Goal: Task Accomplishment & Management: Use online tool/utility

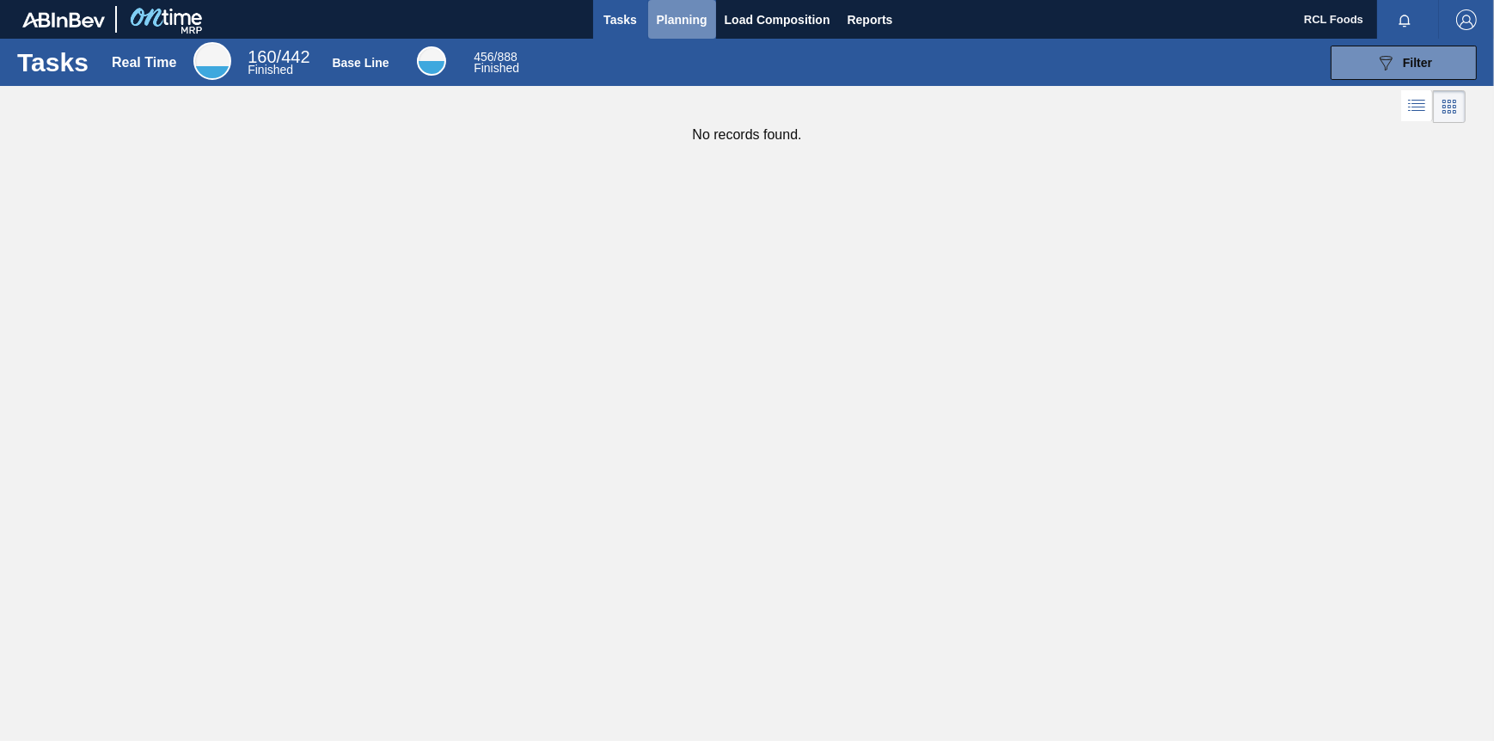
click at [702, 3] on button "Planning" at bounding box center [682, 19] width 68 height 39
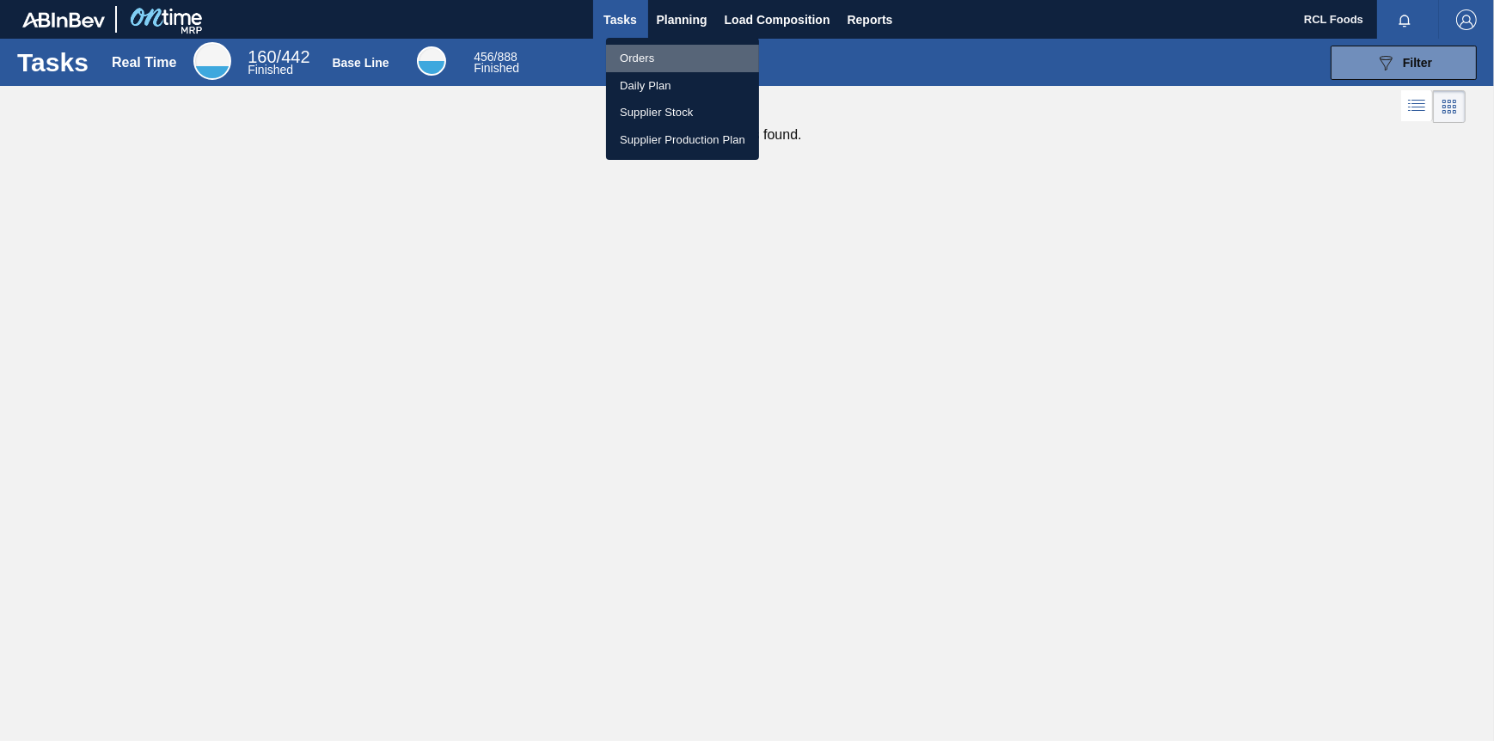
click at [654, 66] on li "Orders" at bounding box center [682, 59] width 153 height 28
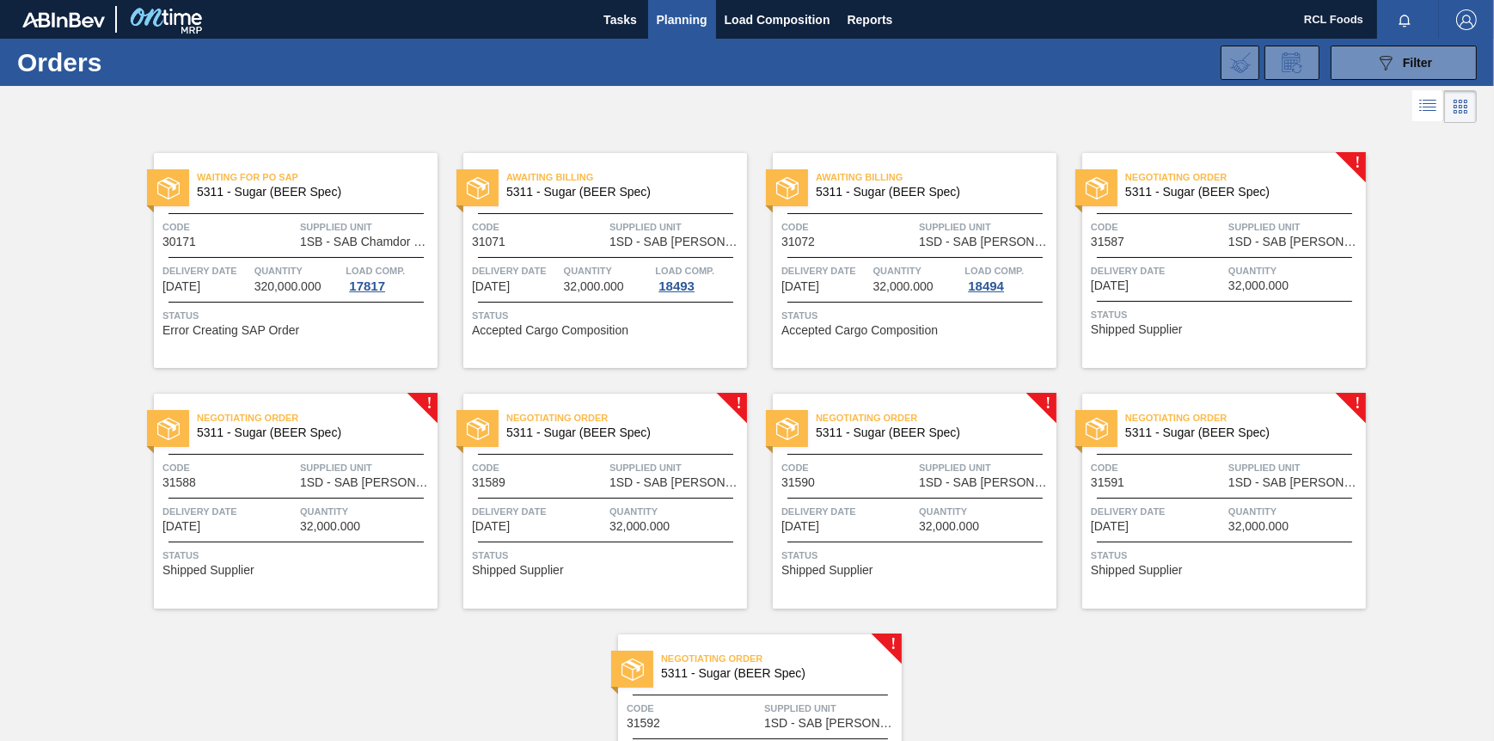
click at [1346, 183] on span "Negotiating Order" at bounding box center [1245, 177] width 241 height 17
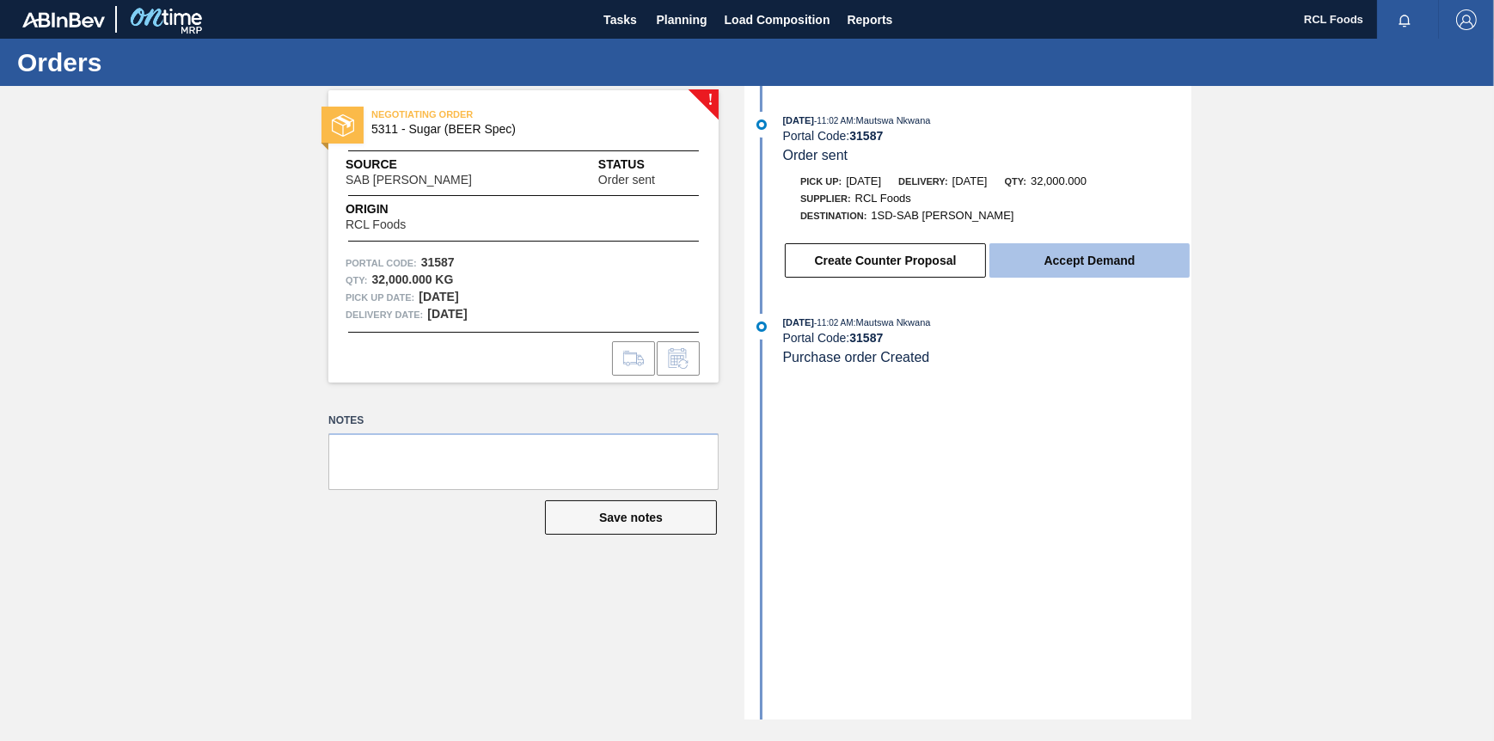
click at [1150, 262] on button "Accept Demand" at bounding box center [1090, 260] width 200 height 34
click at [1067, 266] on button "Accept Demand" at bounding box center [1090, 260] width 200 height 34
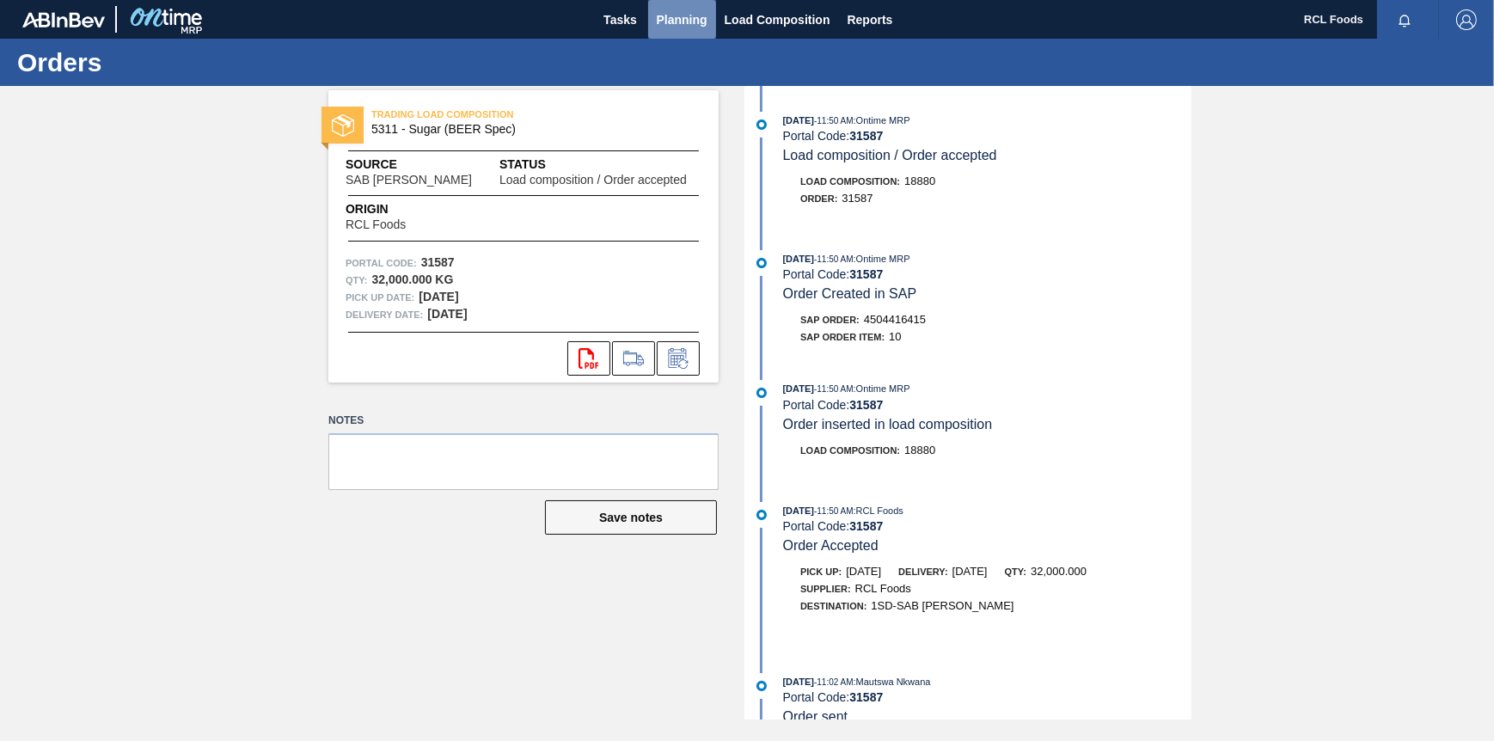
click at [670, 12] on span "Planning" at bounding box center [682, 19] width 51 height 21
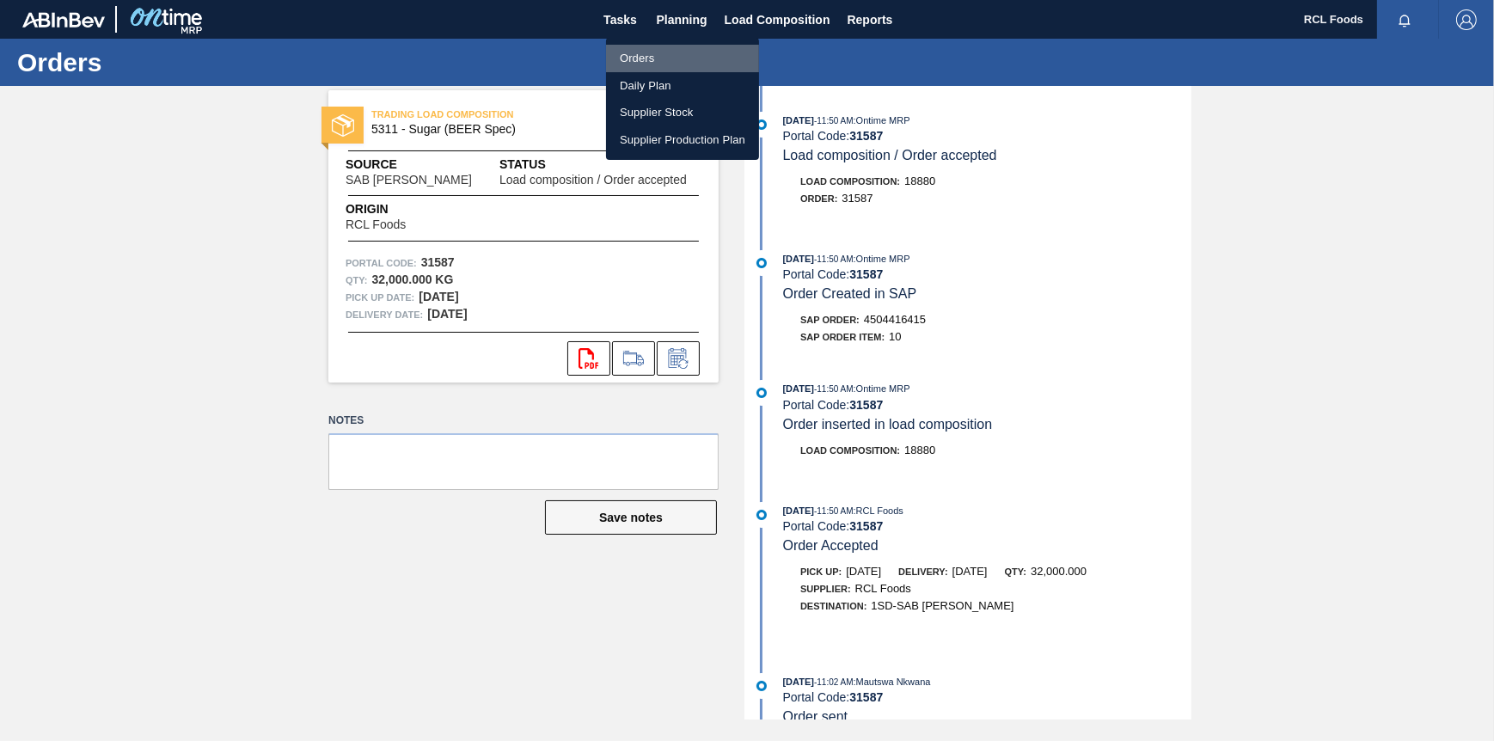
click at [665, 64] on li "Orders" at bounding box center [682, 59] width 153 height 28
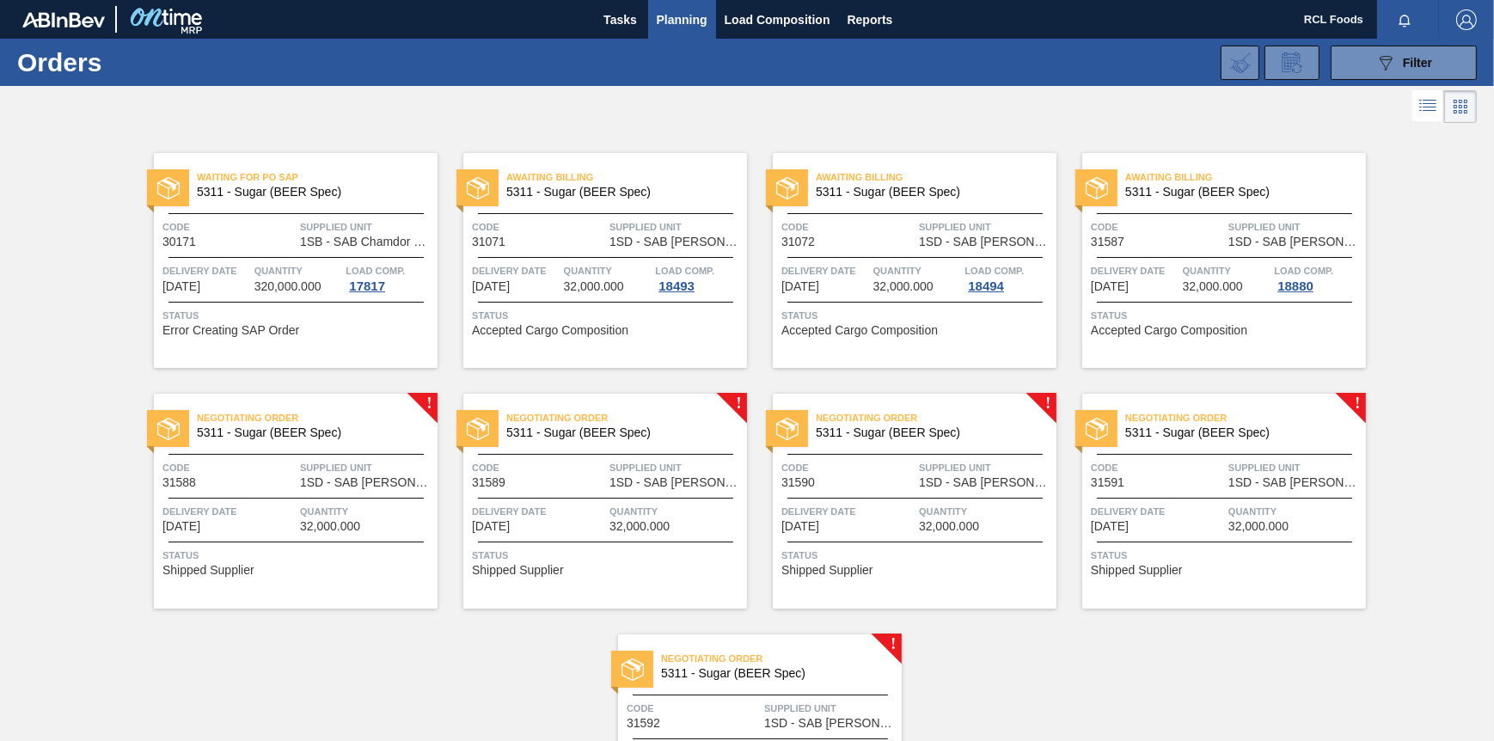
click at [422, 415] on span "Negotiating Order" at bounding box center [317, 417] width 241 height 17
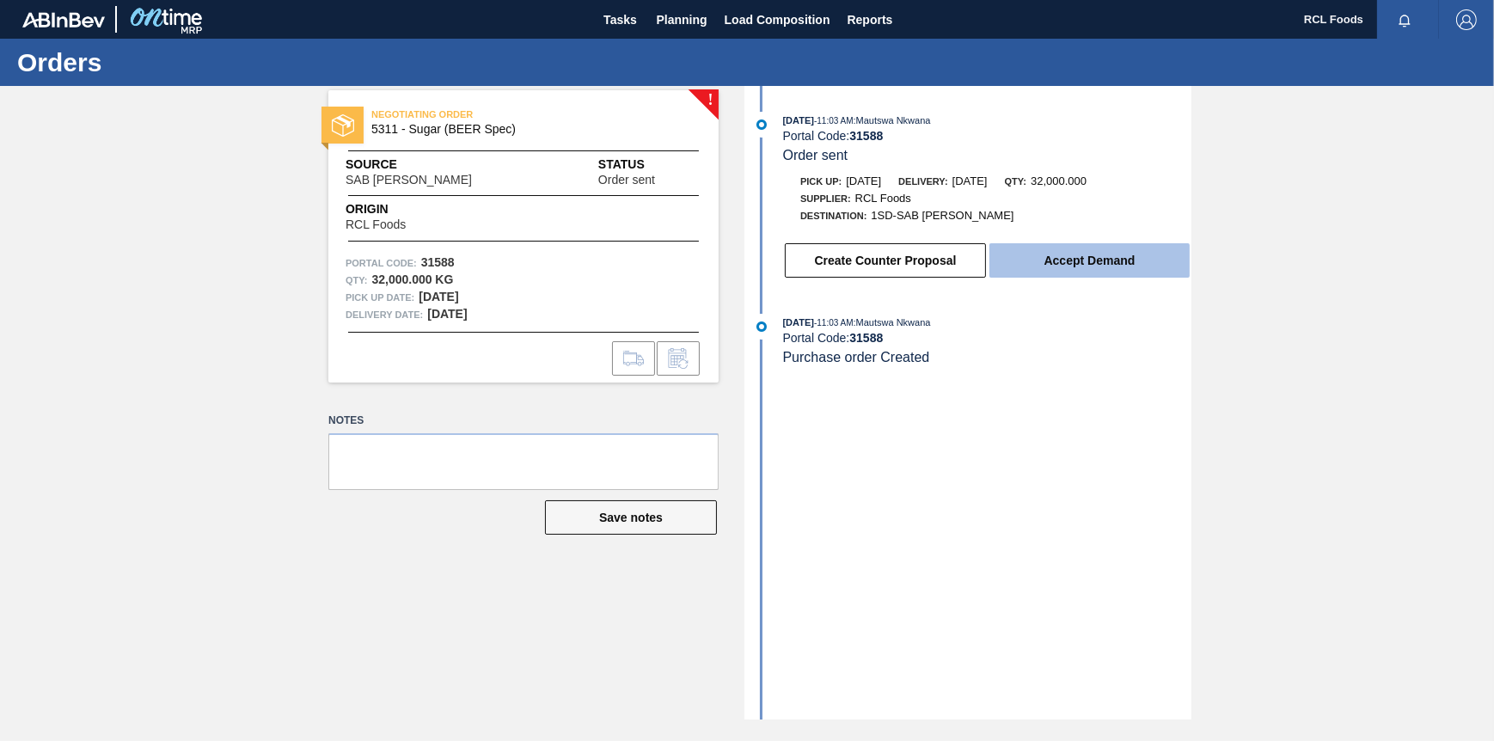
click at [1053, 272] on button "Accept Demand" at bounding box center [1090, 260] width 200 height 34
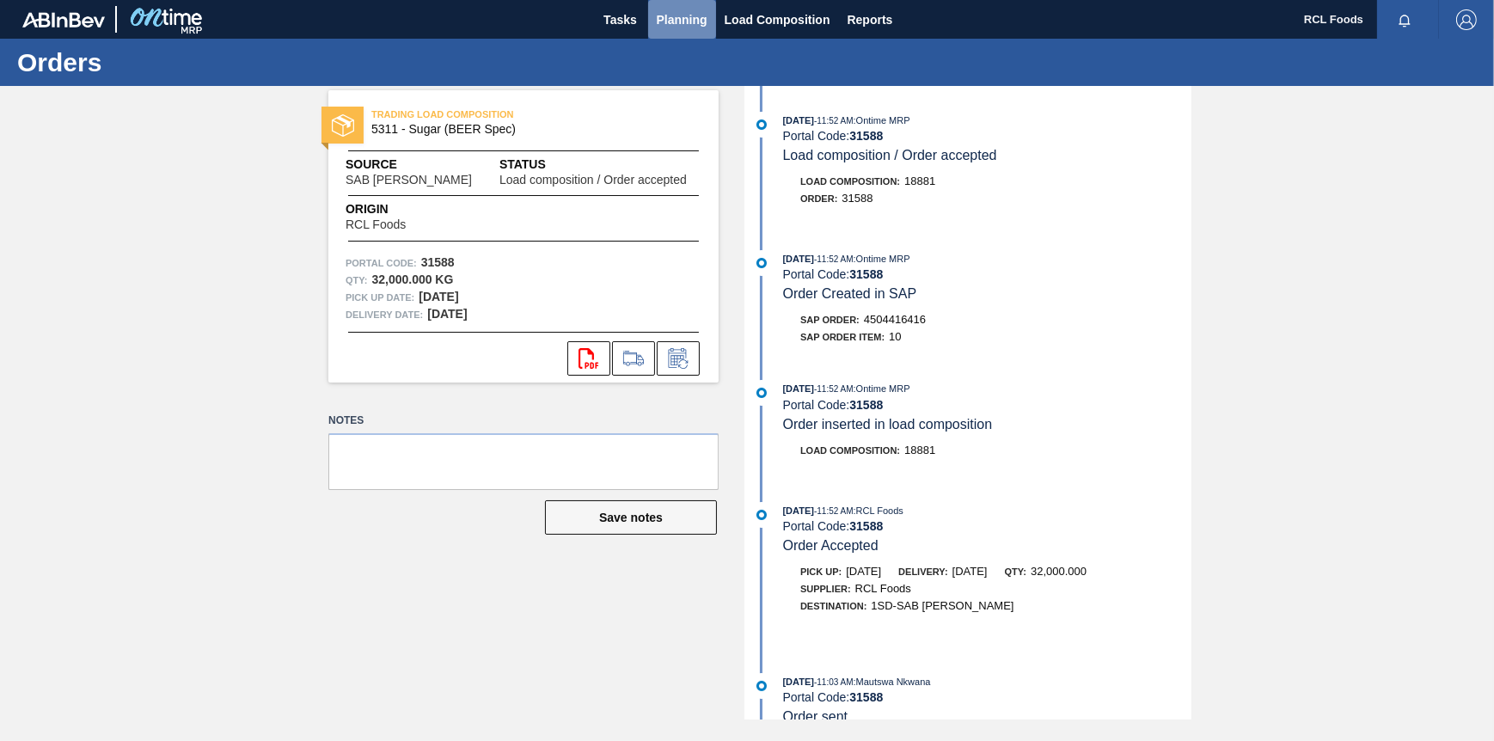
click at [659, 10] on span "Planning" at bounding box center [682, 19] width 51 height 21
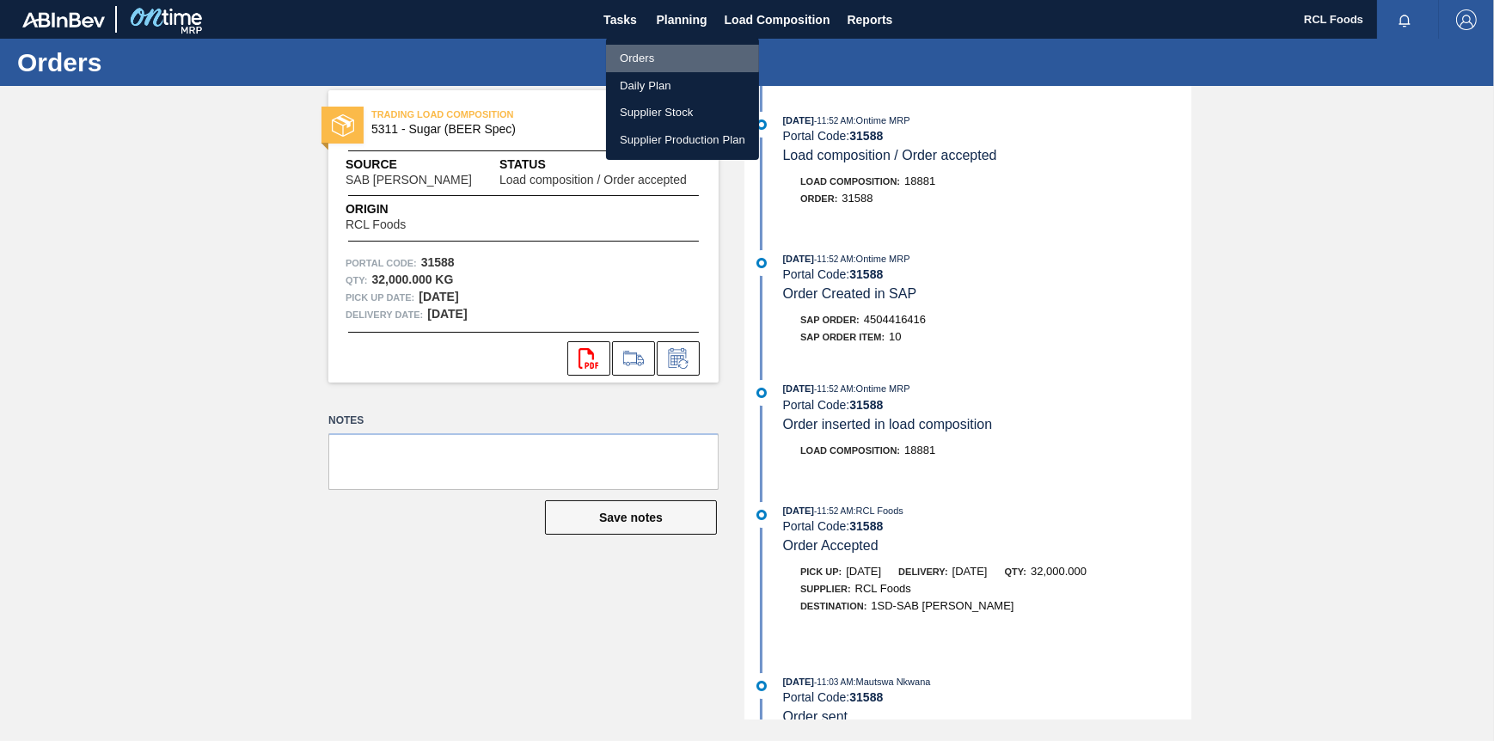
click at [646, 57] on li "Orders" at bounding box center [682, 59] width 153 height 28
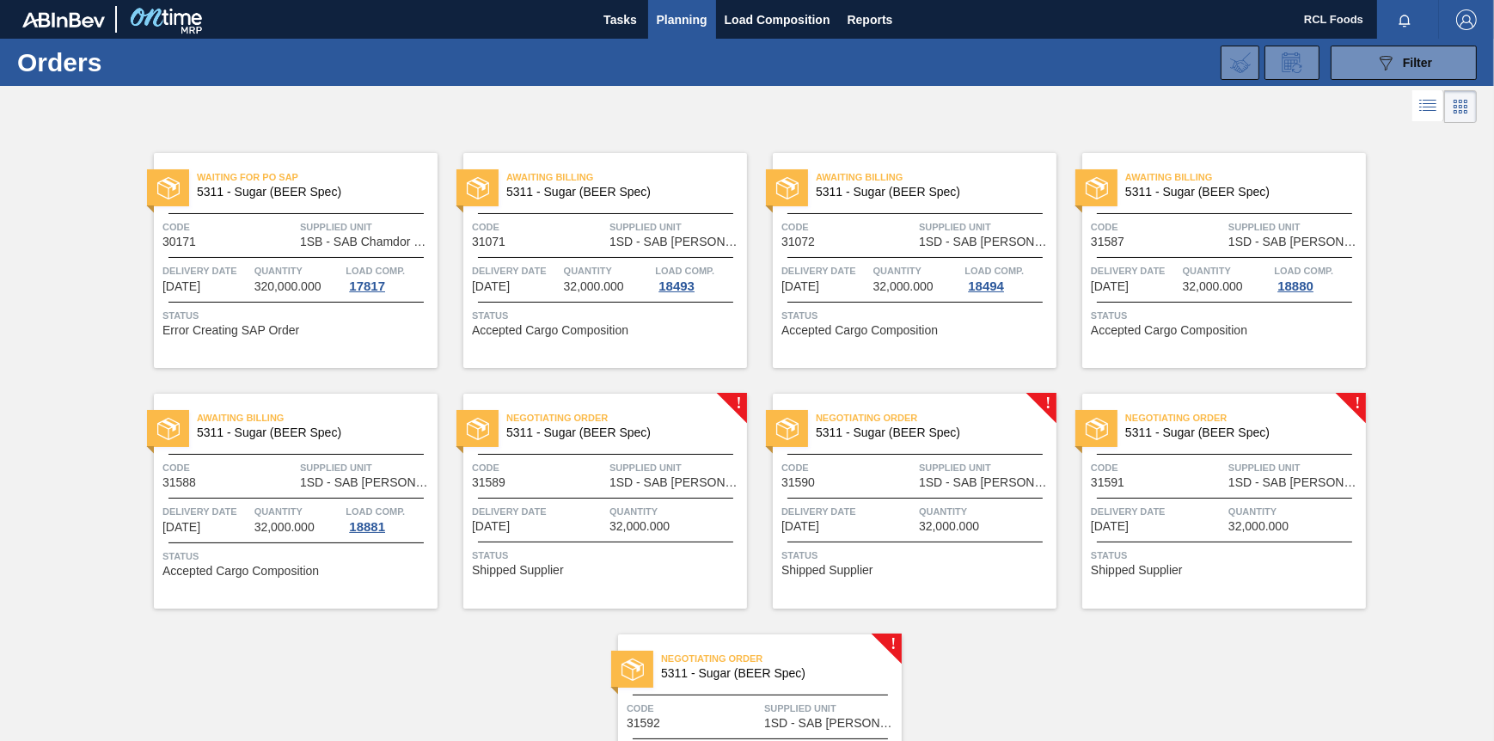
click at [684, 432] on span "5311 - Sugar (BEER Spec)" at bounding box center [619, 432] width 227 height 13
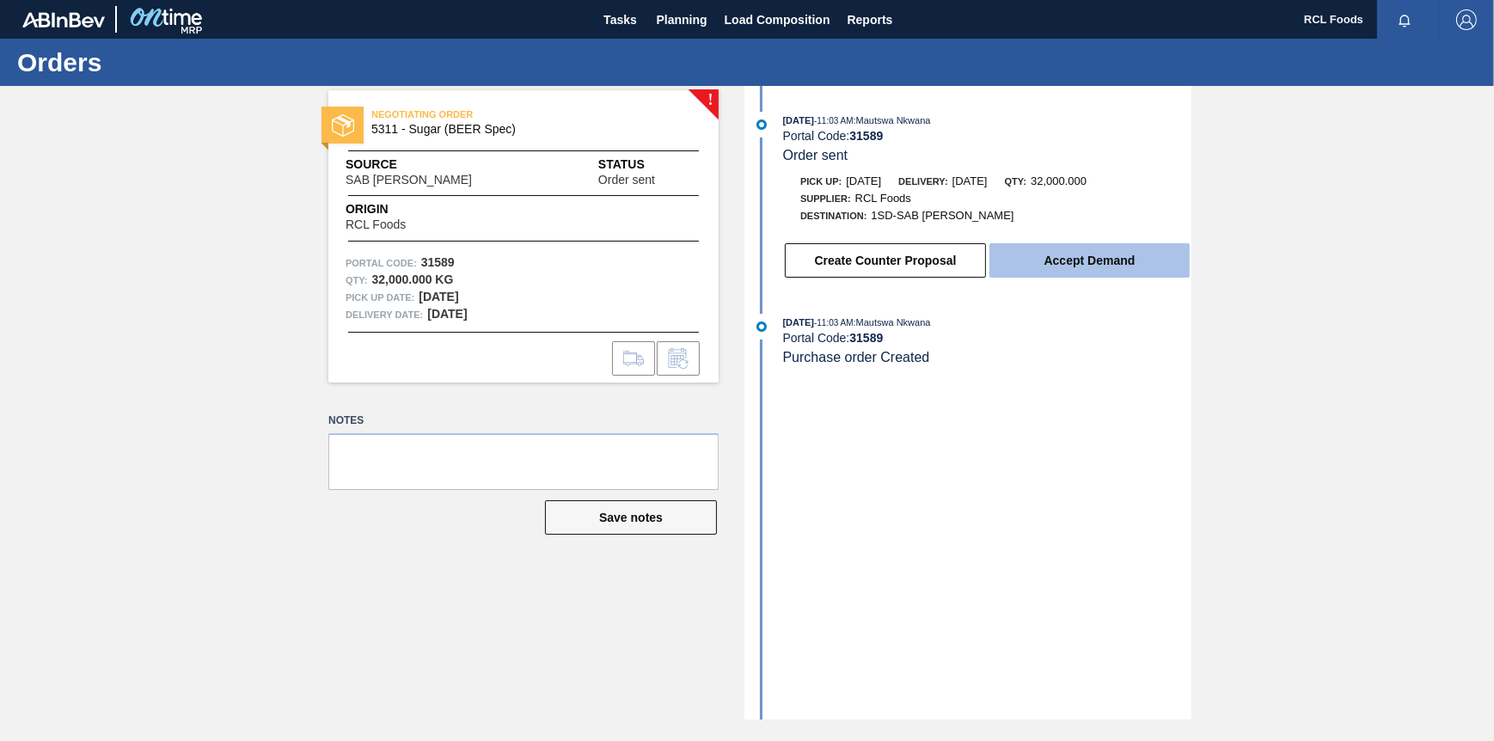
click at [1027, 274] on button "Accept Demand" at bounding box center [1090, 260] width 200 height 34
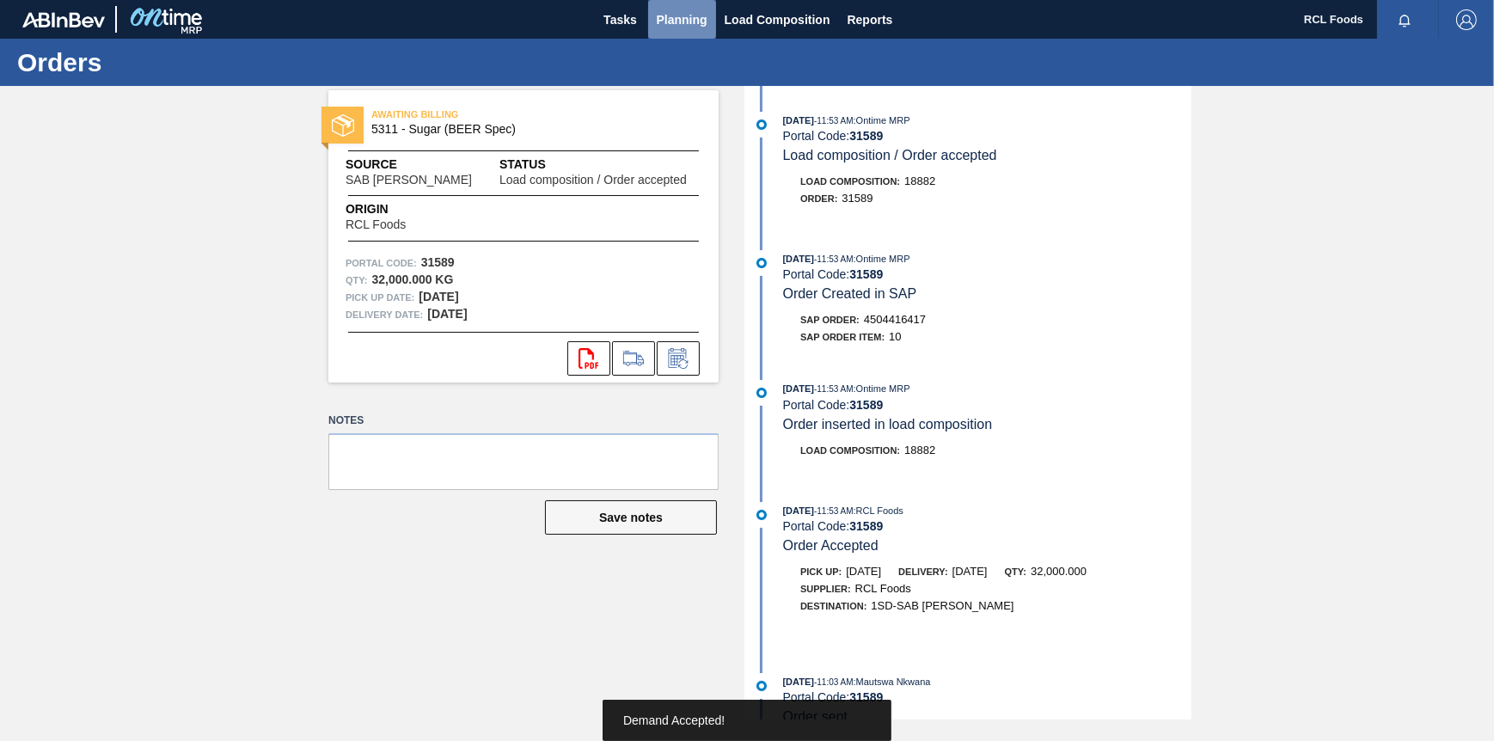
click at [667, 27] on span "Planning" at bounding box center [682, 19] width 51 height 21
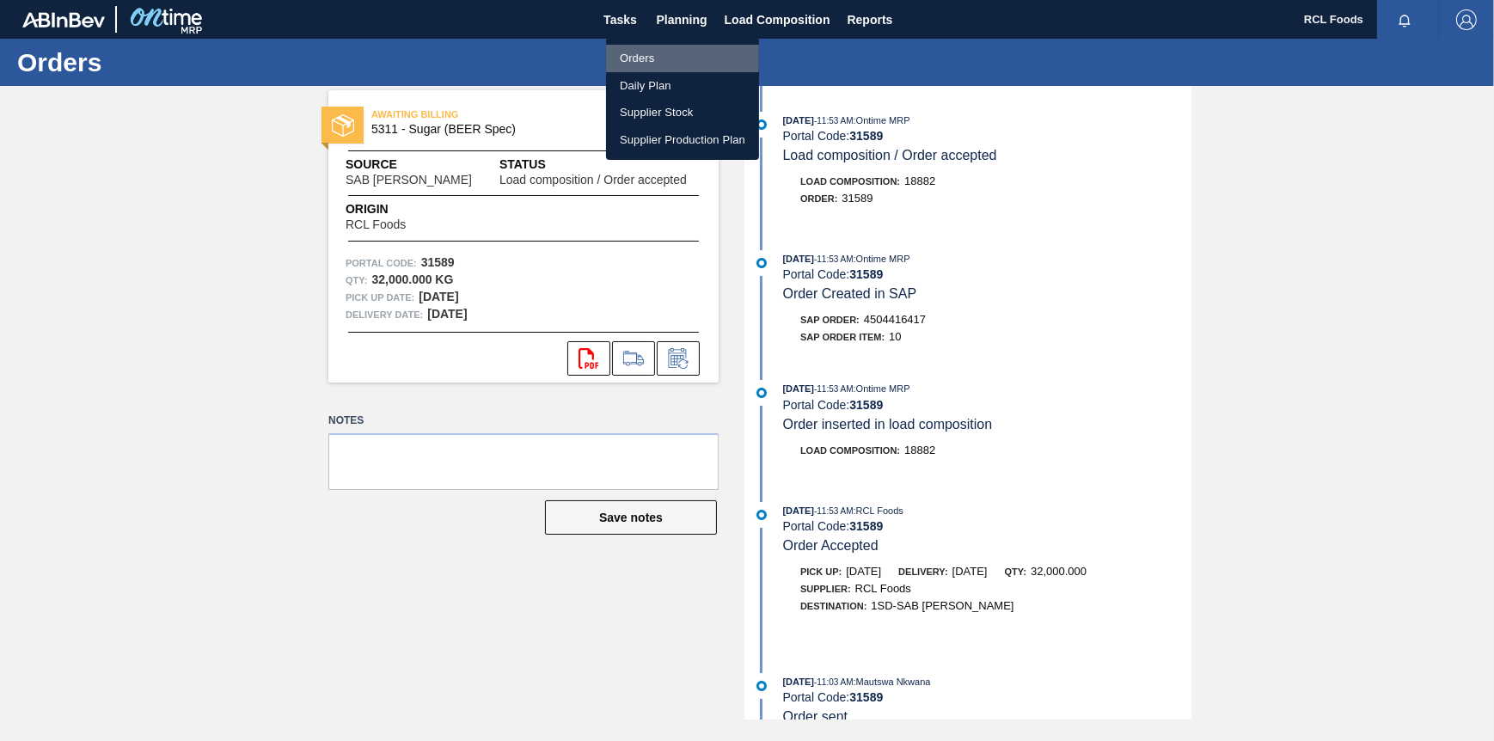
click at [653, 56] on li "Orders" at bounding box center [682, 59] width 153 height 28
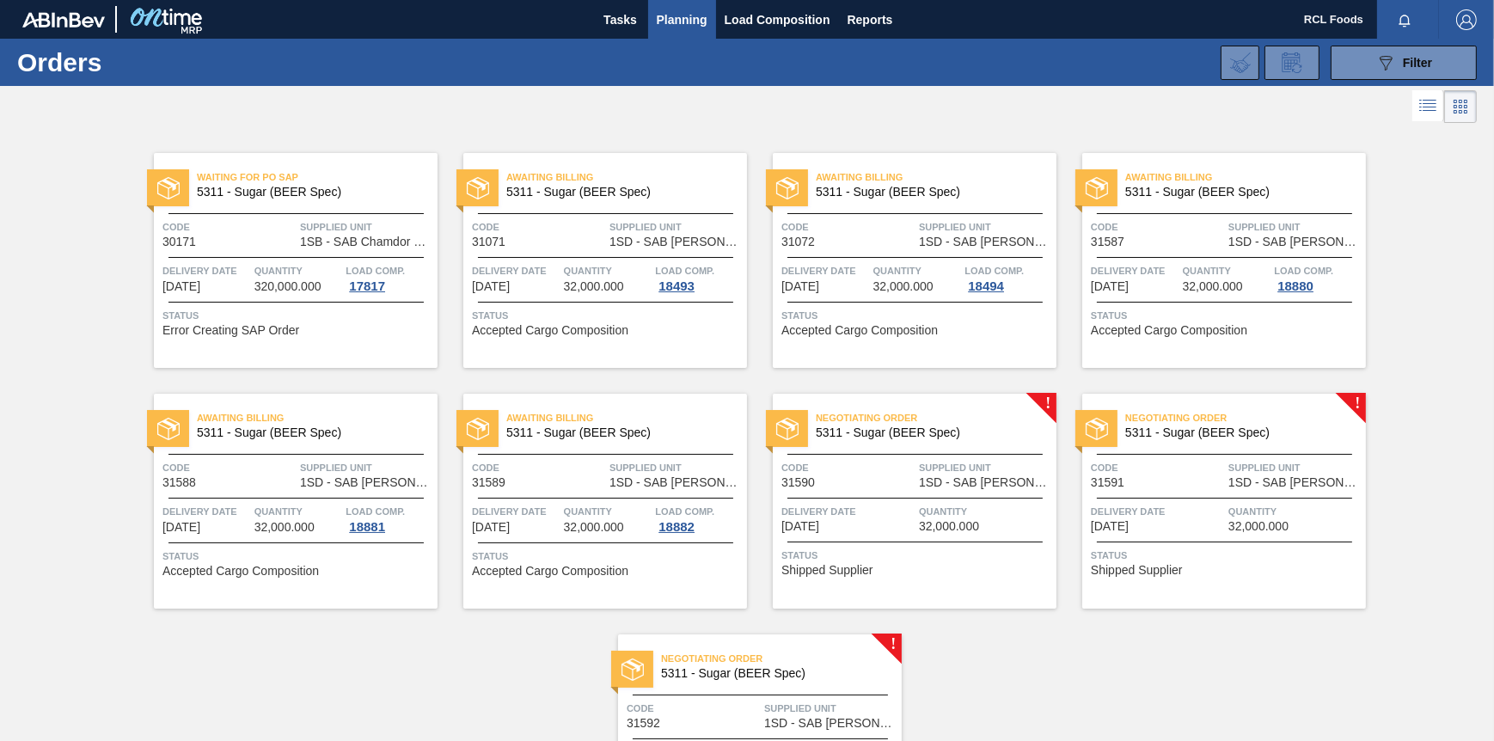
click at [1023, 400] on div "Negotiating Order 5311 - Sugar (BEER Spec) Code 31590 Supplied Unit 1SD - SAB R…" at bounding box center [915, 501] width 284 height 215
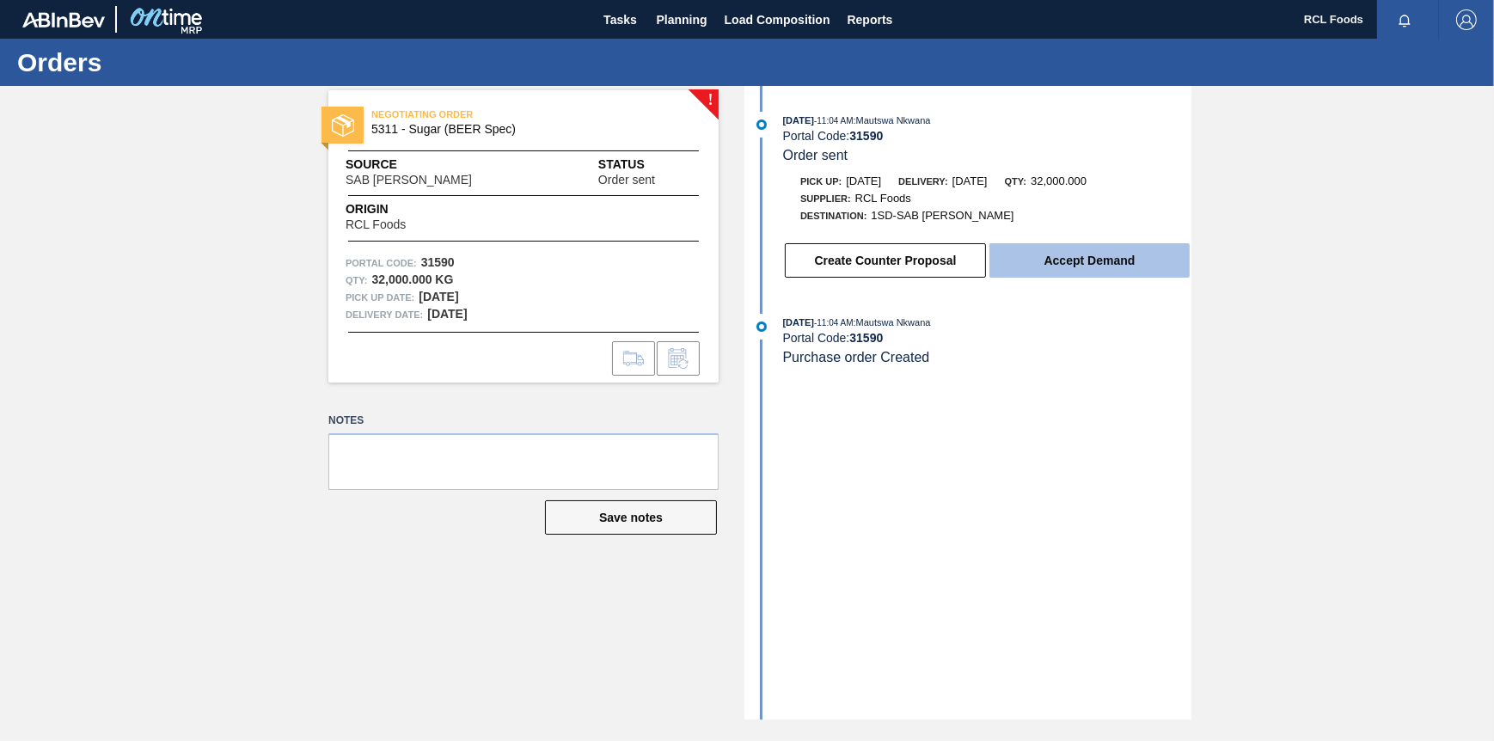
click at [1051, 275] on button "Accept Demand" at bounding box center [1090, 260] width 200 height 34
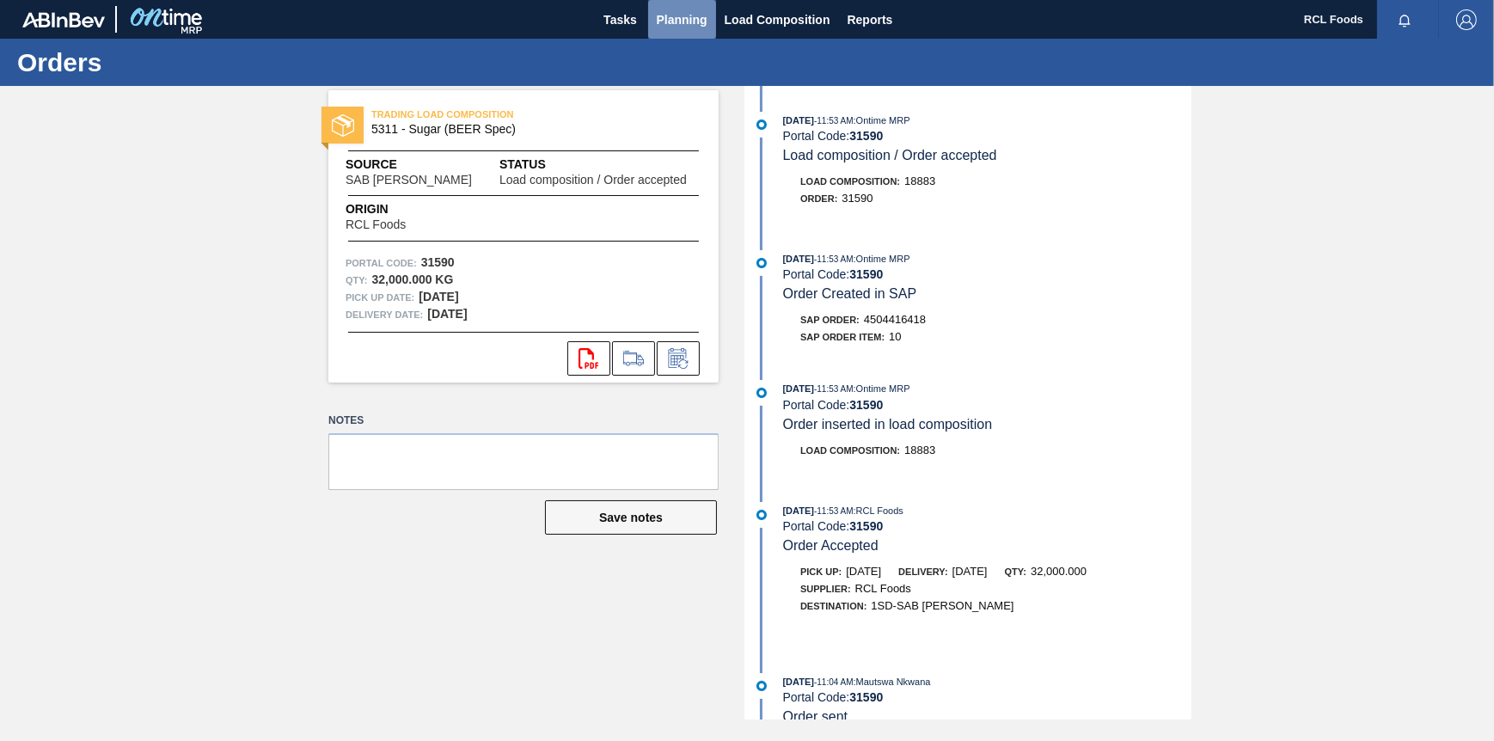
click at [686, 24] on span "Planning" at bounding box center [682, 19] width 51 height 21
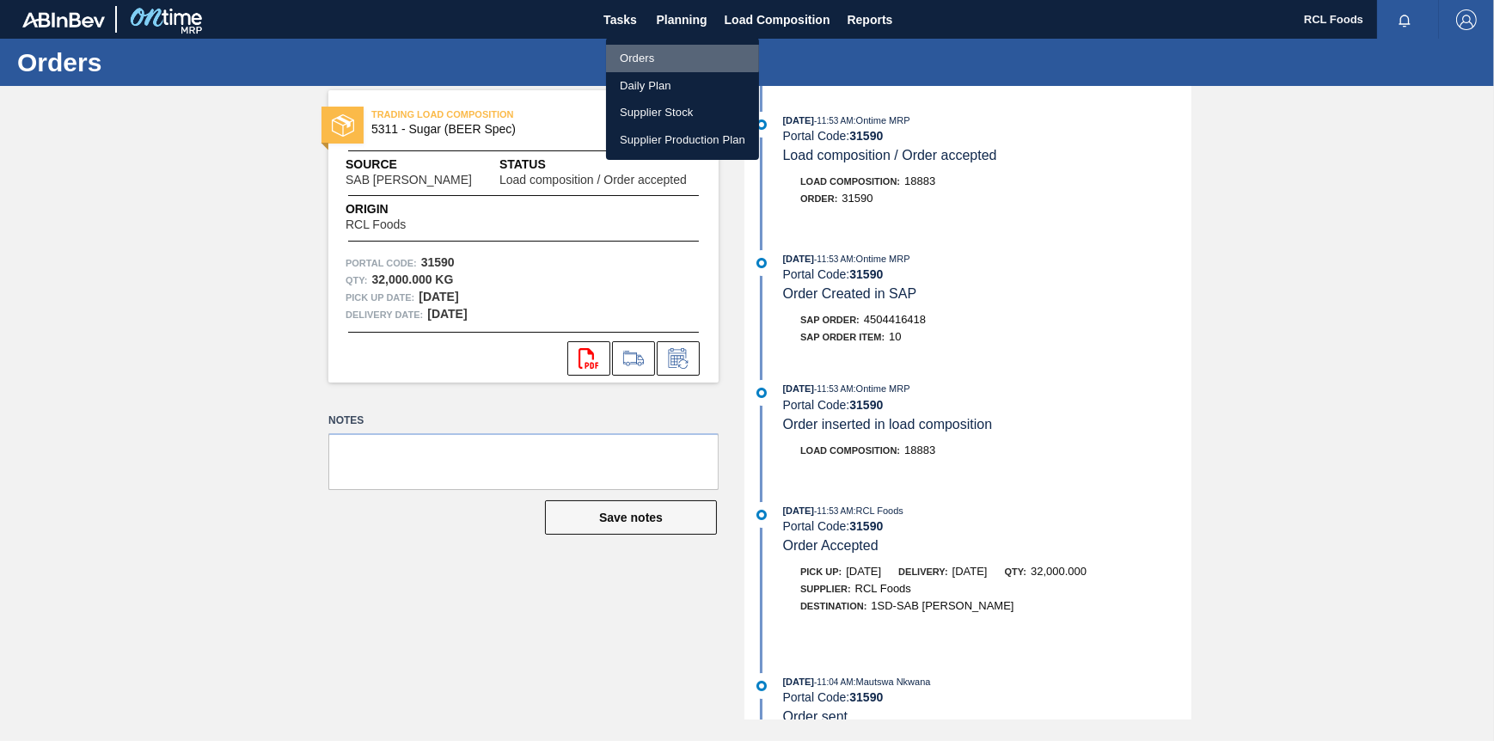
click at [676, 50] on li "Orders" at bounding box center [682, 59] width 153 height 28
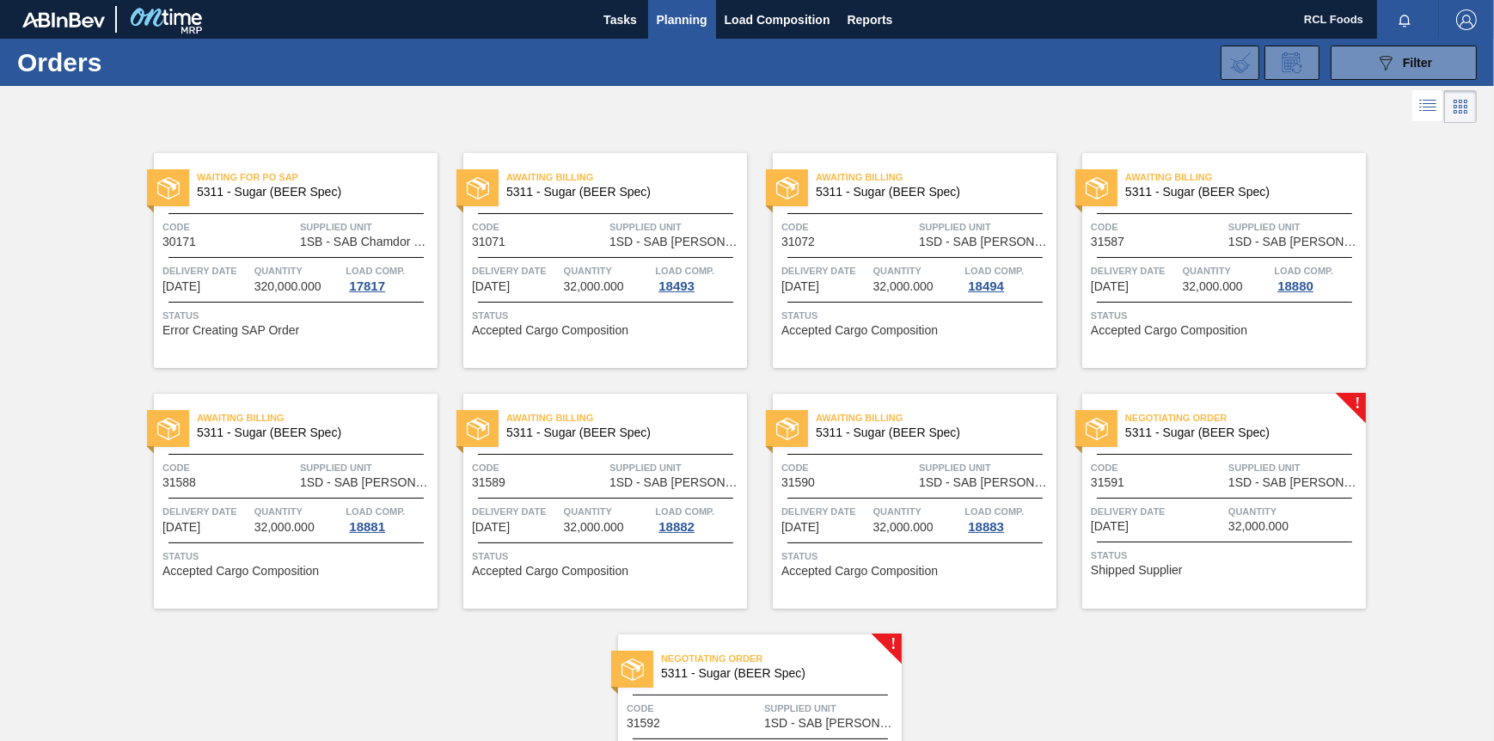
click at [1201, 457] on div "Negotiating Order 5311 - Sugar (BEER Spec) Code 31591 Supplied Unit 1SD - SAB R…" at bounding box center [1224, 501] width 284 height 215
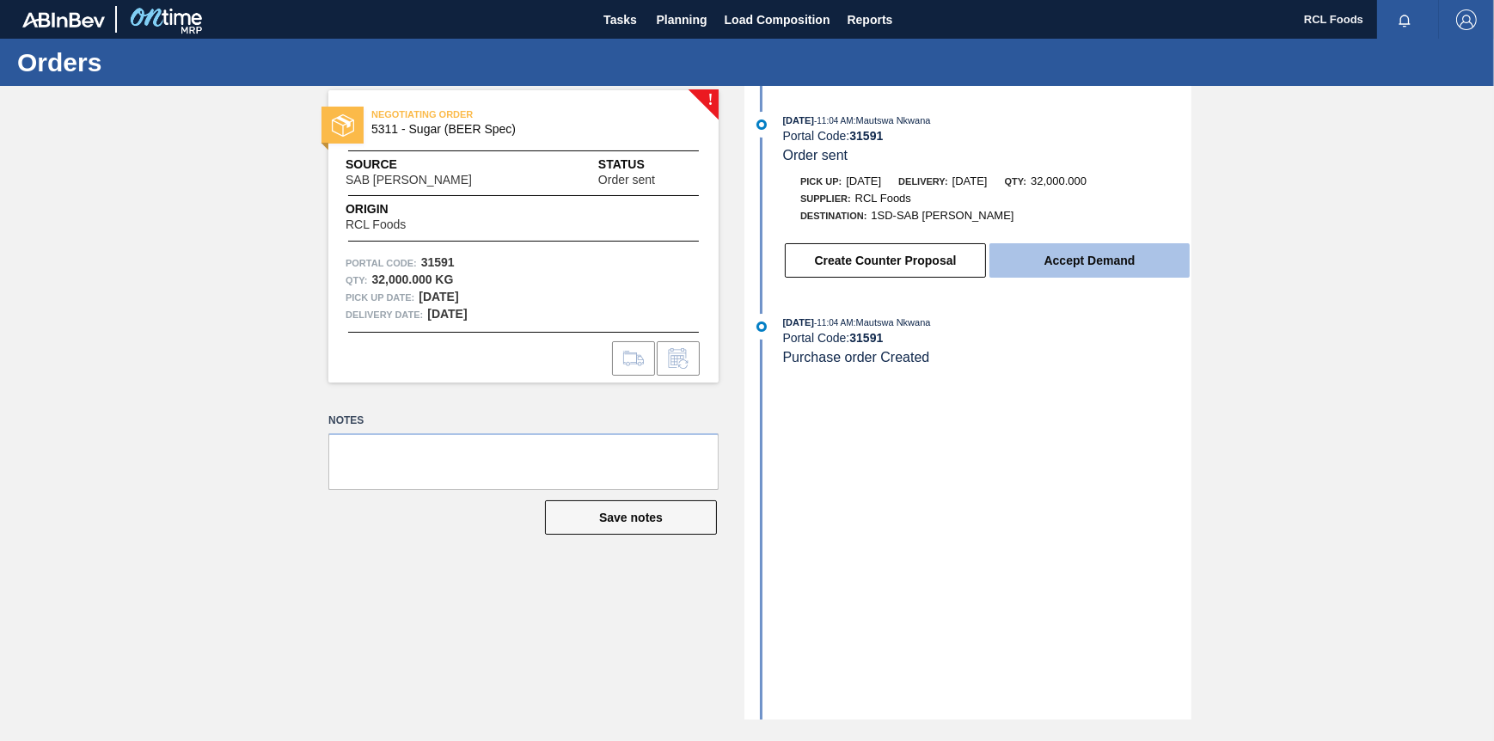
click at [1086, 273] on button "Accept Demand" at bounding box center [1090, 260] width 200 height 34
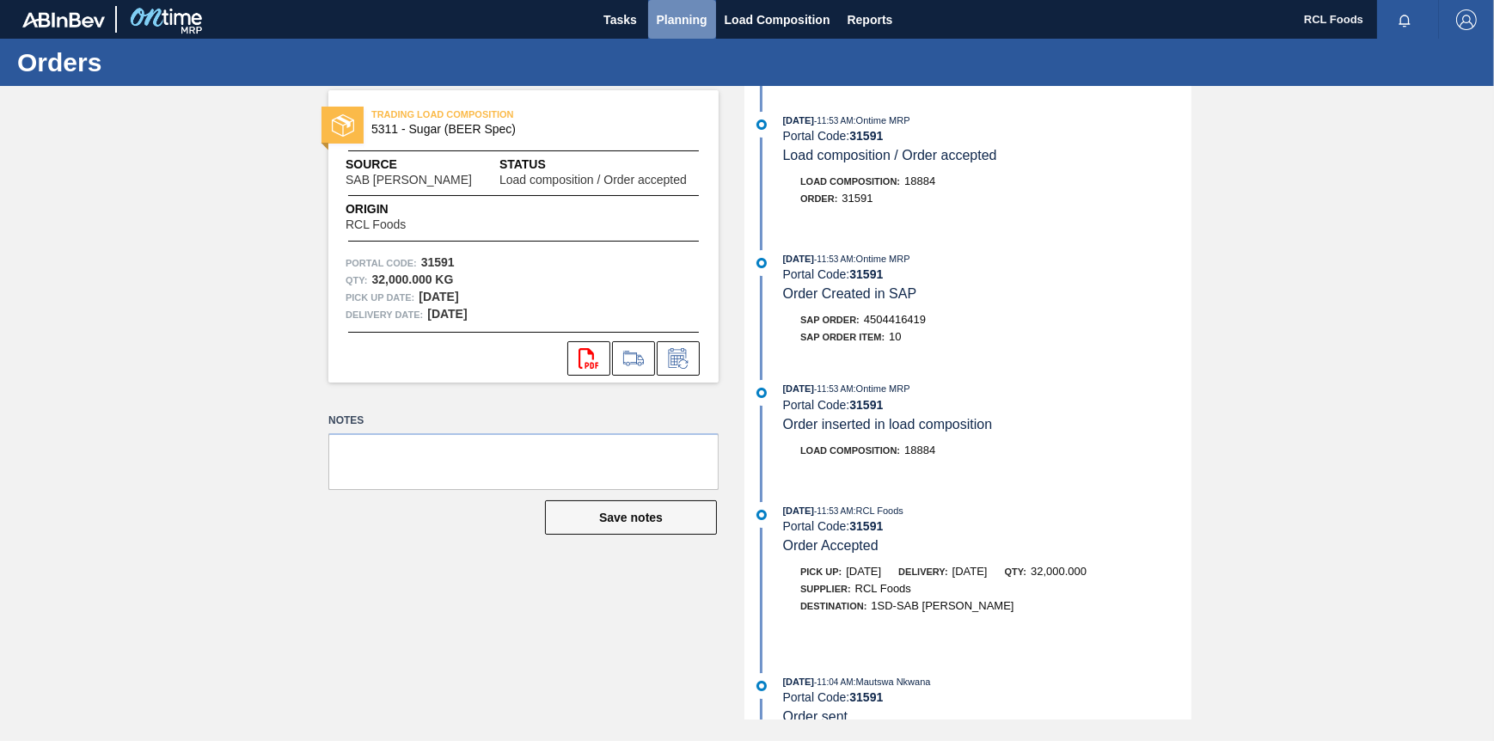
click at [698, 29] on span "Planning" at bounding box center [682, 19] width 51 height 21
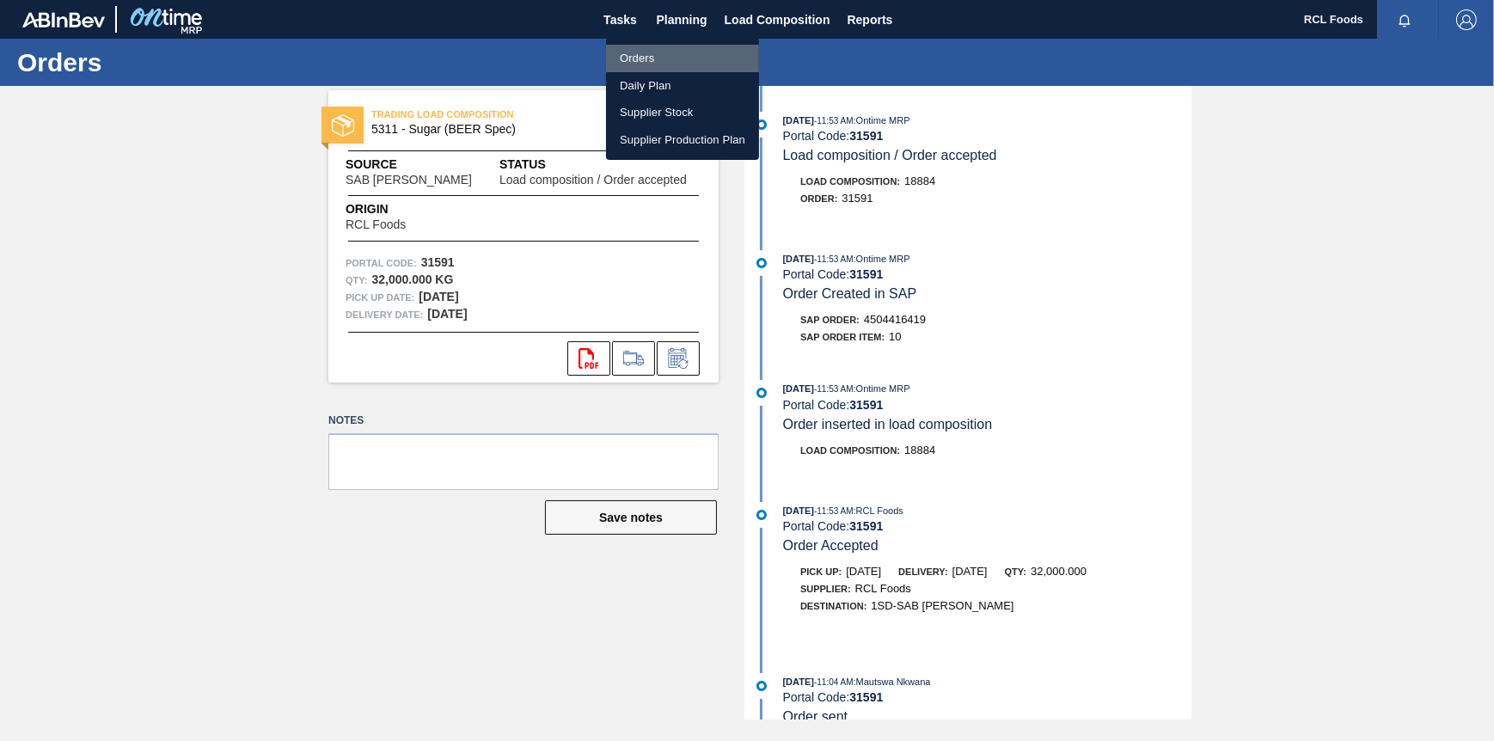
click at [679, 52] on li "Orders" at bounding box center [682, 59] width 153 height 28
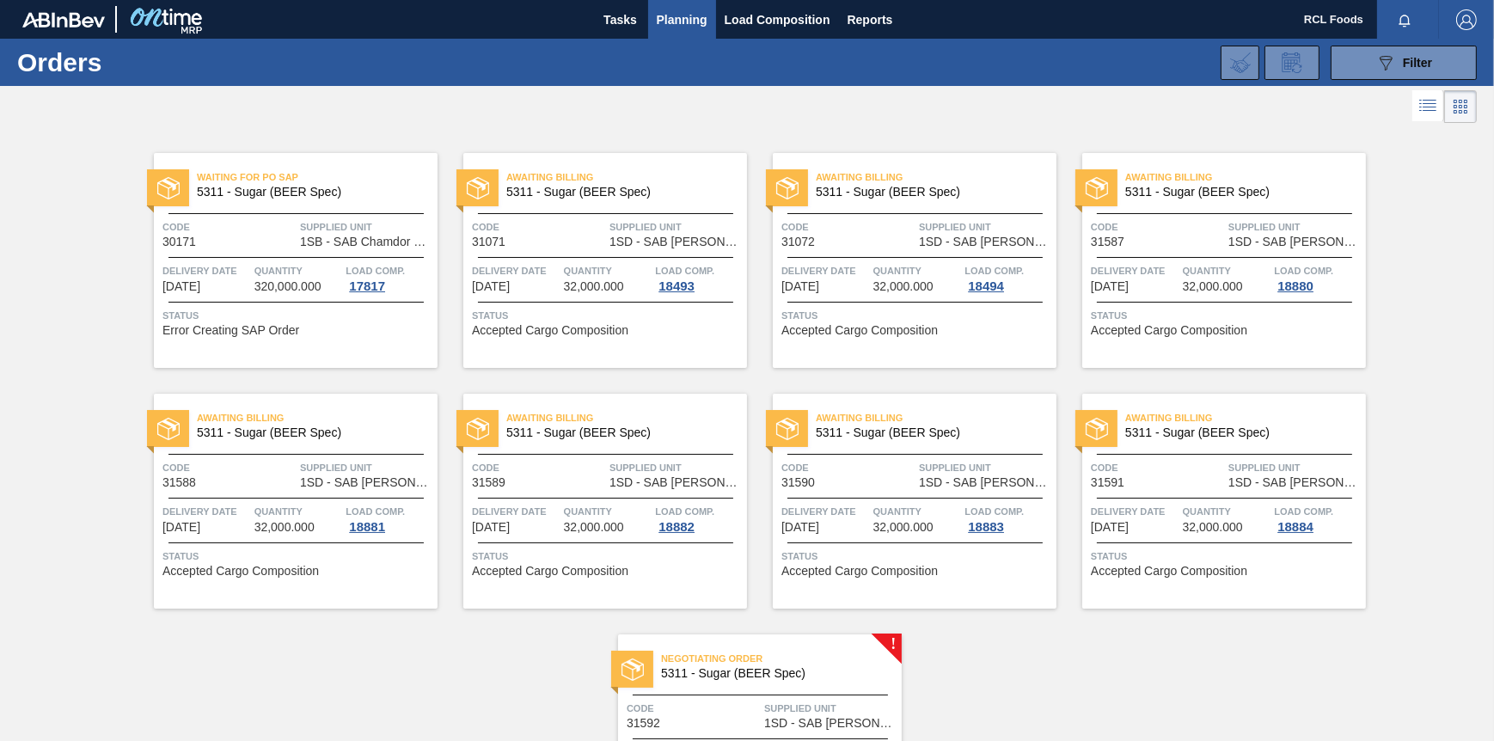
click at [808, 695] on div at bounding box center [760, 695] width 255 height 1
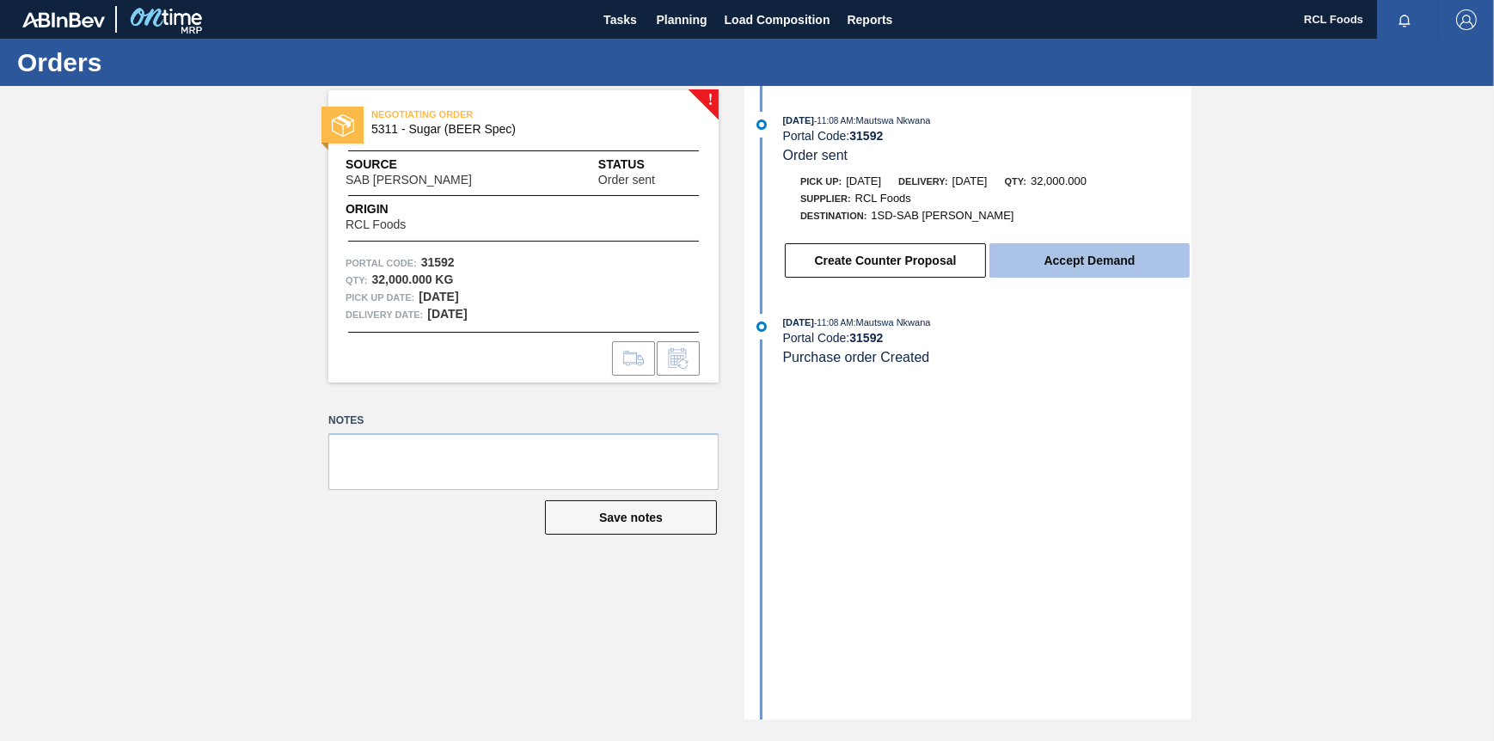
click at [1053, 261] on button "Accept Demand" at bounding box center [1090, 260] width 200 height 34
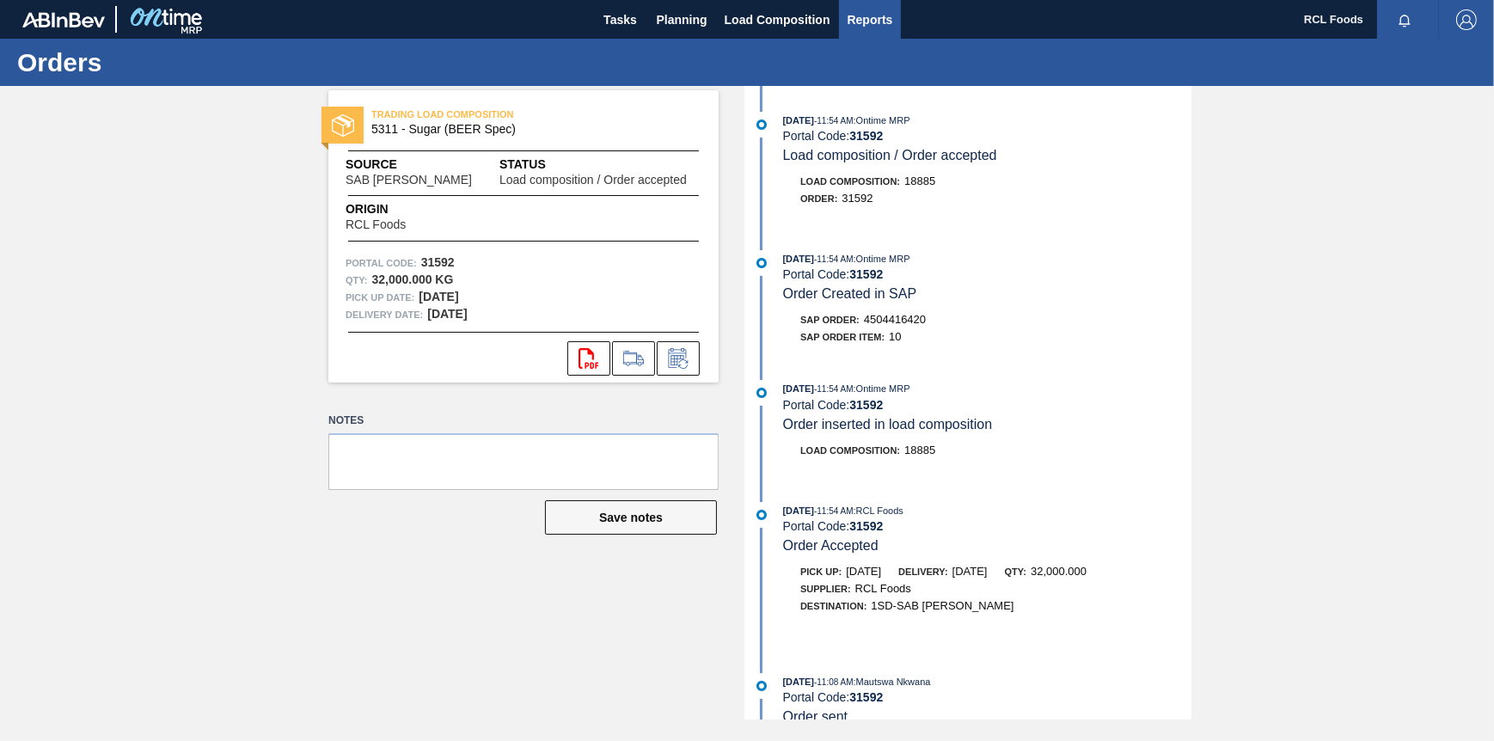
click at [885, 33] on button "Reports" at bounding box center [870, 19] width 63 height 39
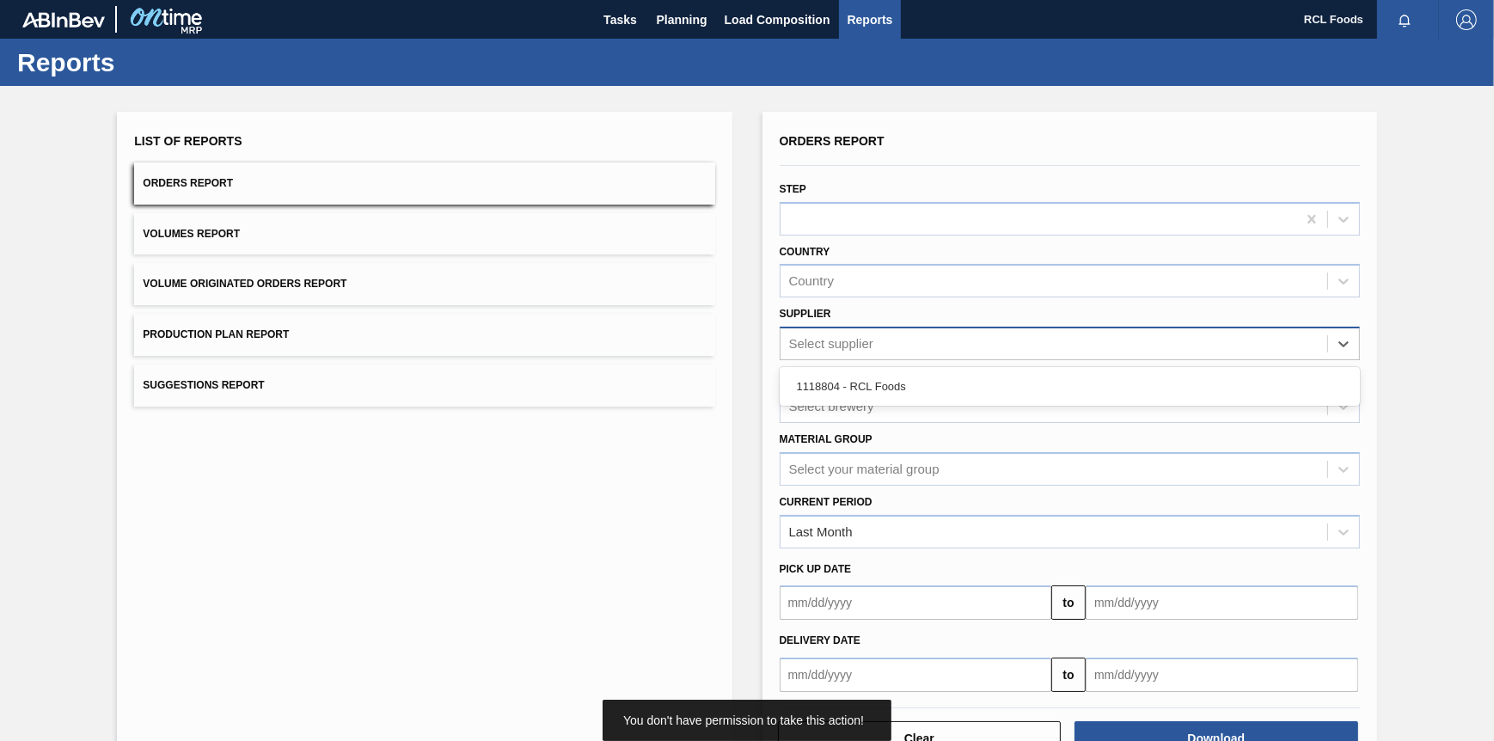
click at [900, 340] on div "Select supplier" at bounding box center [1054, 344] width 547 height 25
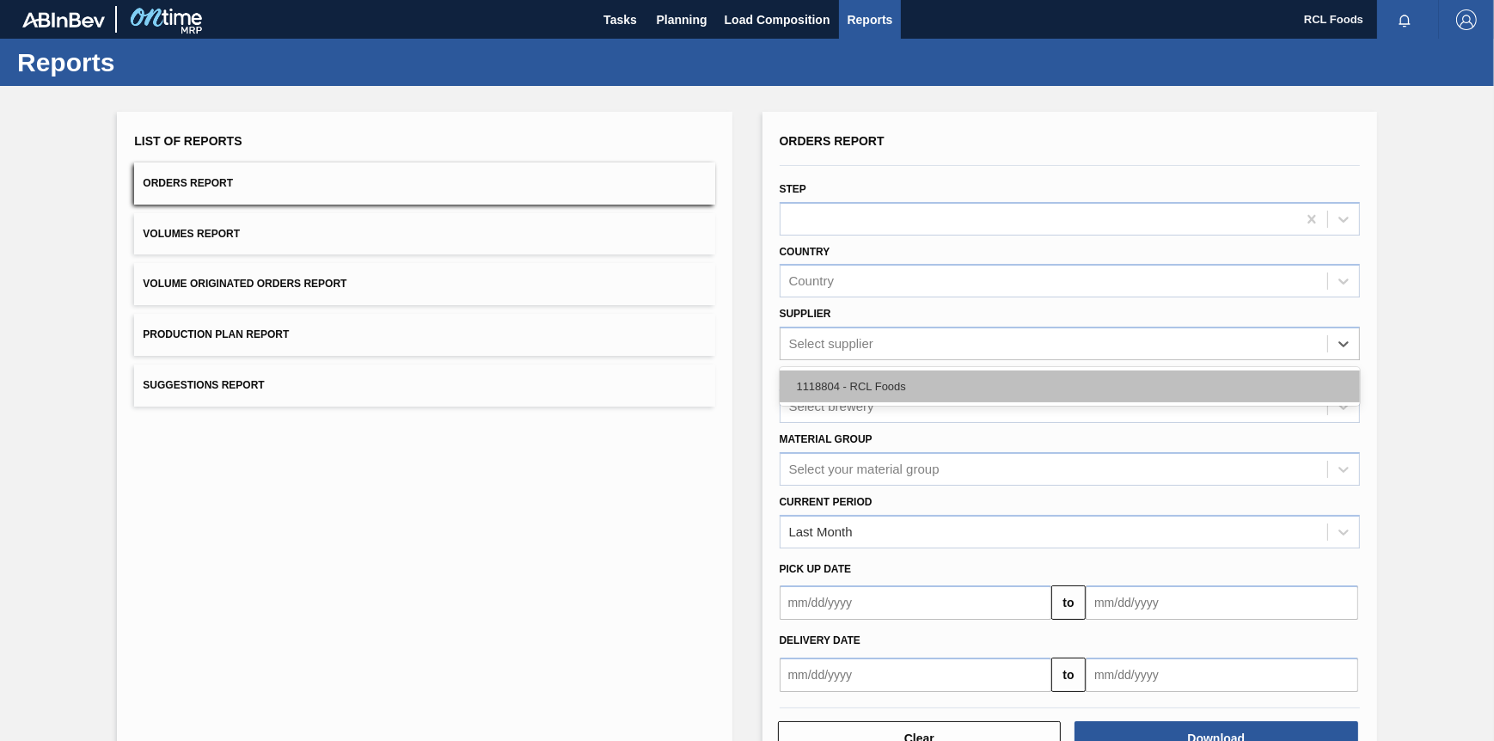
click at [896, 384] on div "1118804 - RCL Foods" at bounding box center [1070, 387] width 580 height 32
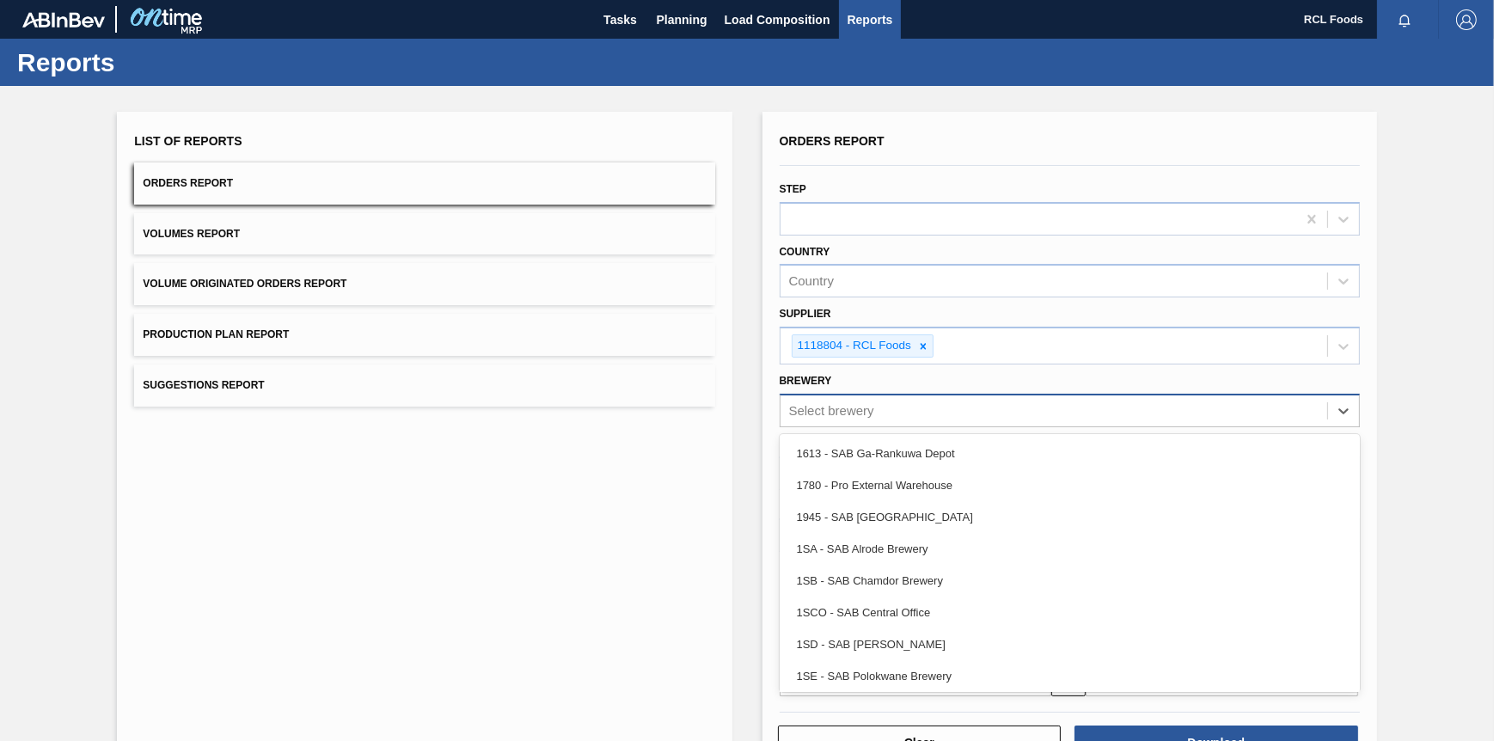
click at [889, 401] on div "Select brewery" at bounding box center [1054, 410] width 547 height 25
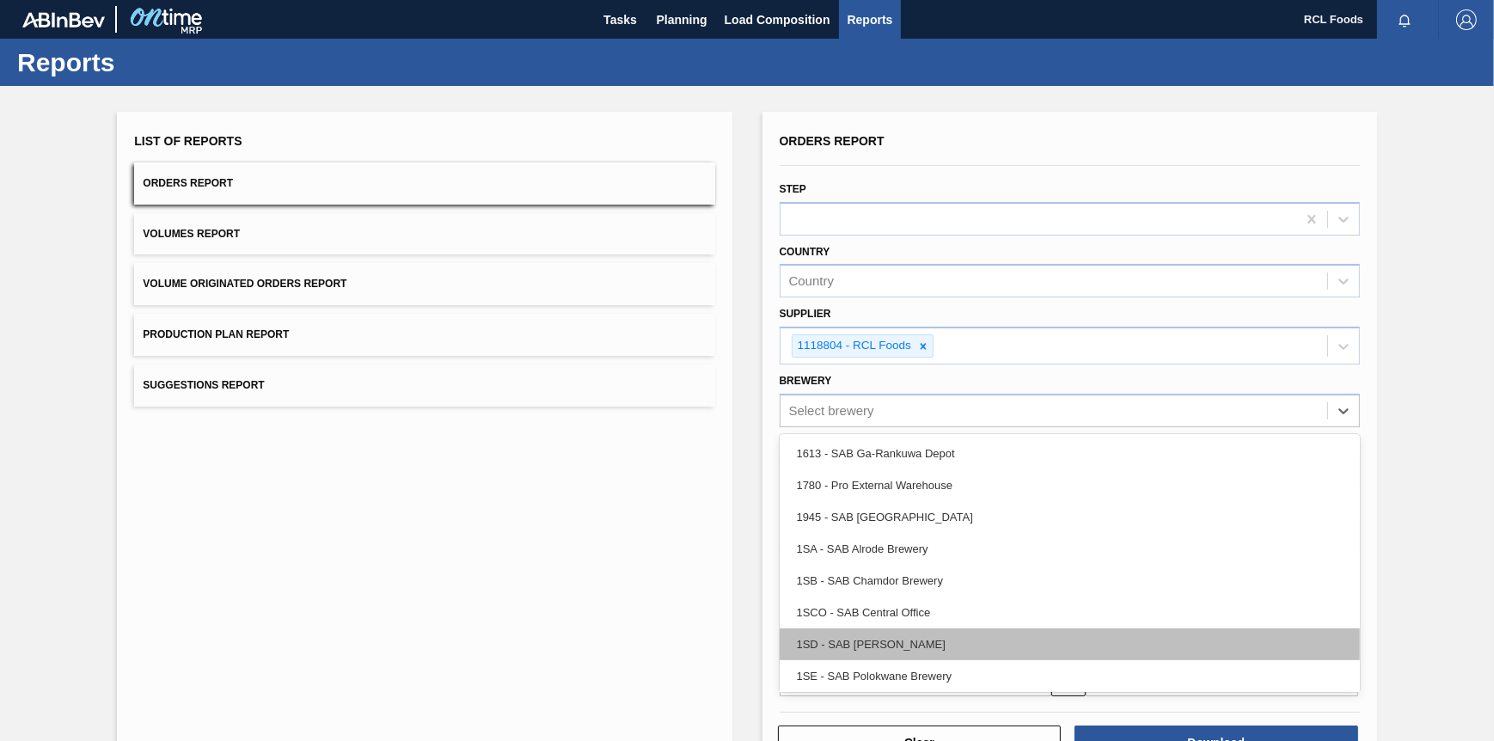
click at [890, 631] on div "1SD - SAB [PERSON_NAME]" at bounding box center [1070, 644] width 580 height 32
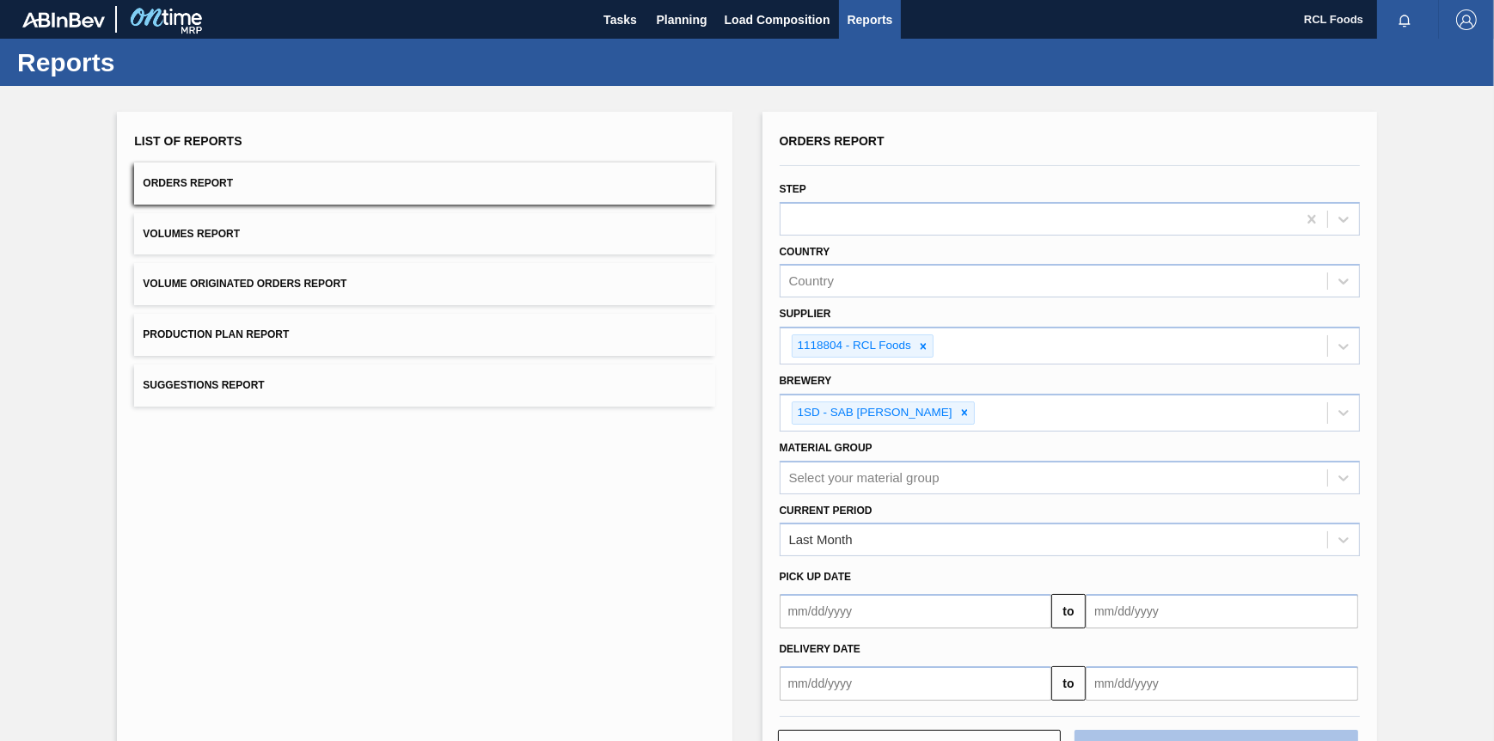
click at [1167, 735] on button "Download" at bounding box center [1217, 747] width 284 height 34
